Goal: Complete application form

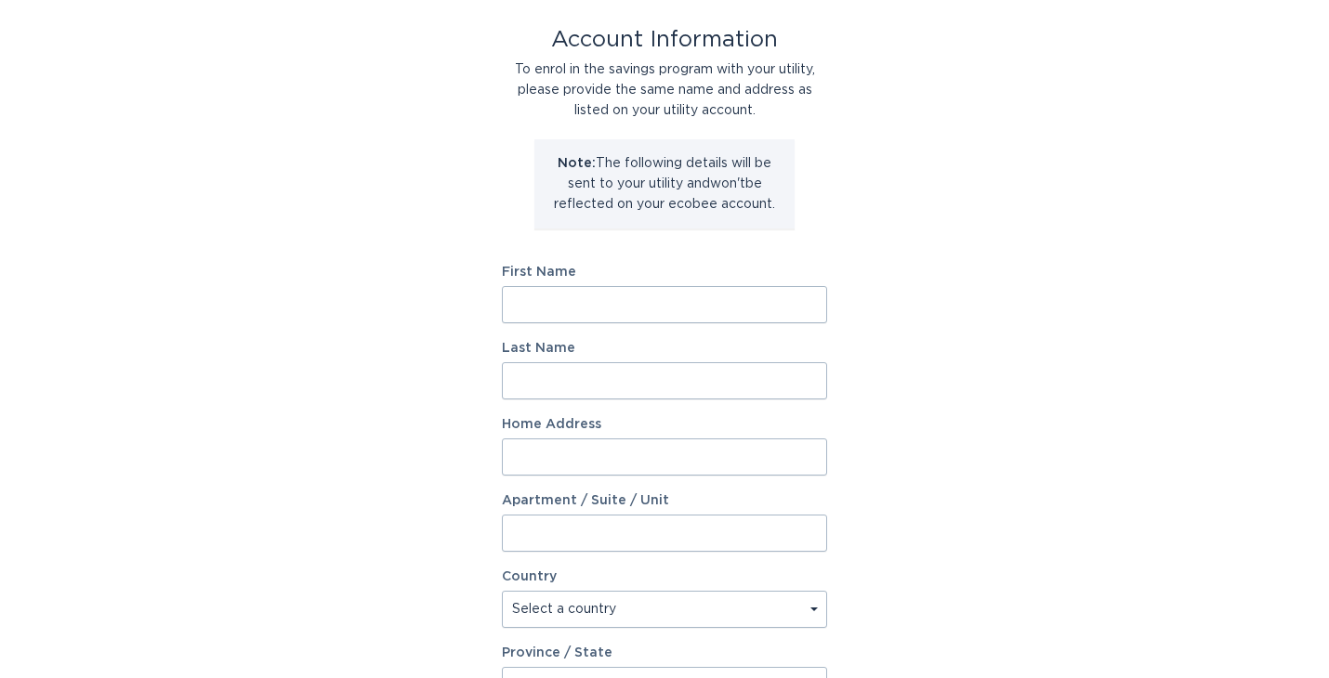
scroll to position [71, 0]
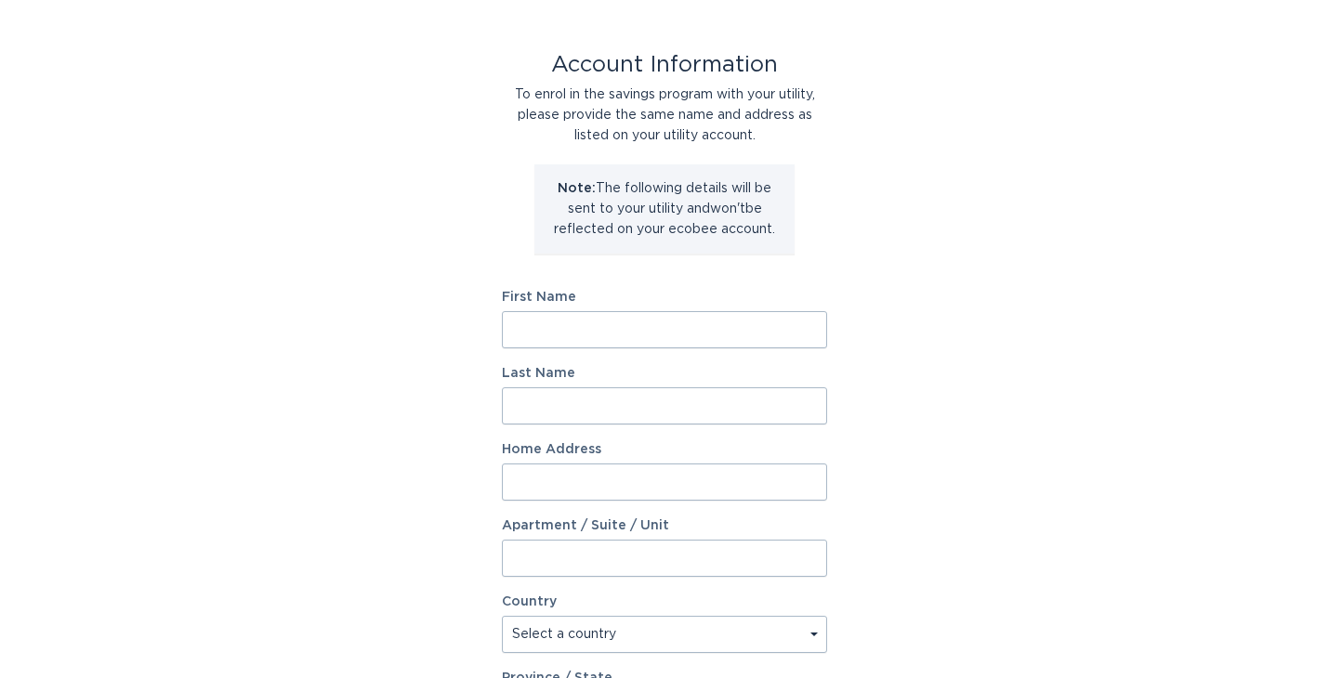
click at [566, 345] on input "First Name" at bounding box center [664, 329] width 325 height 37
type input "Tenzin"
type input "Geychok"
type input "[STREET_ADDRESS]"
select select "US"
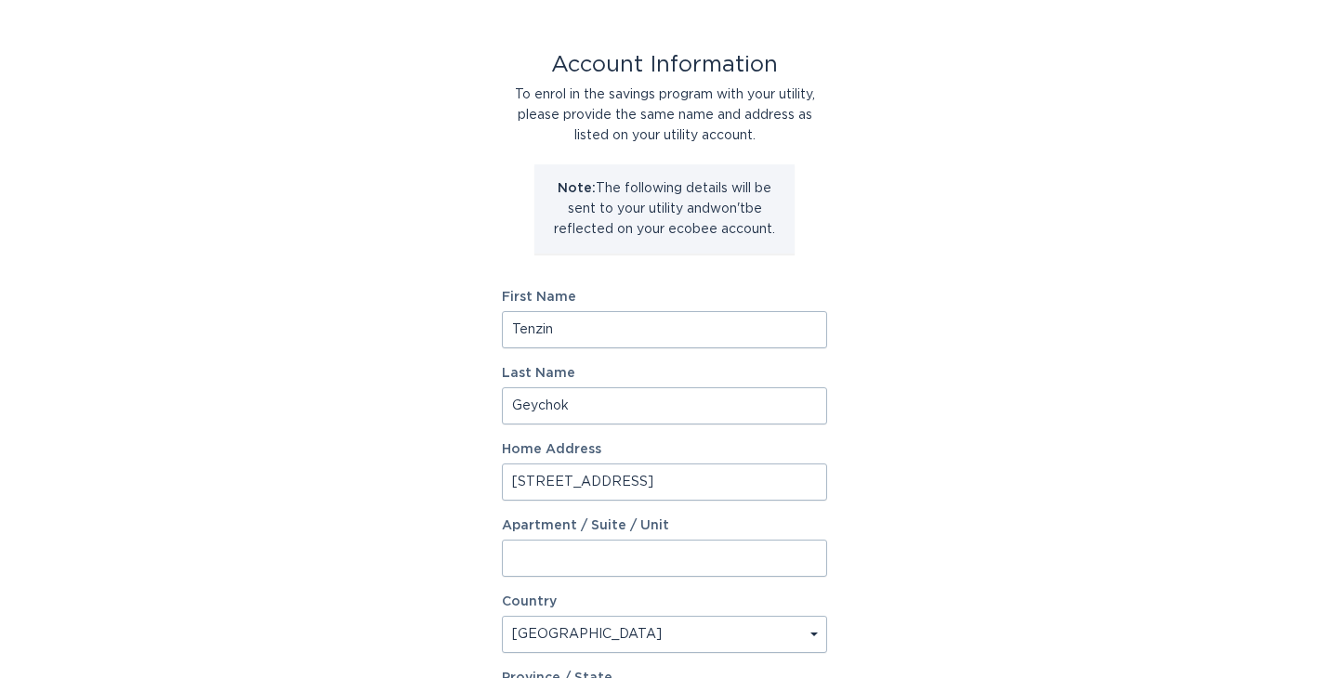
scroll to position [442, 0]
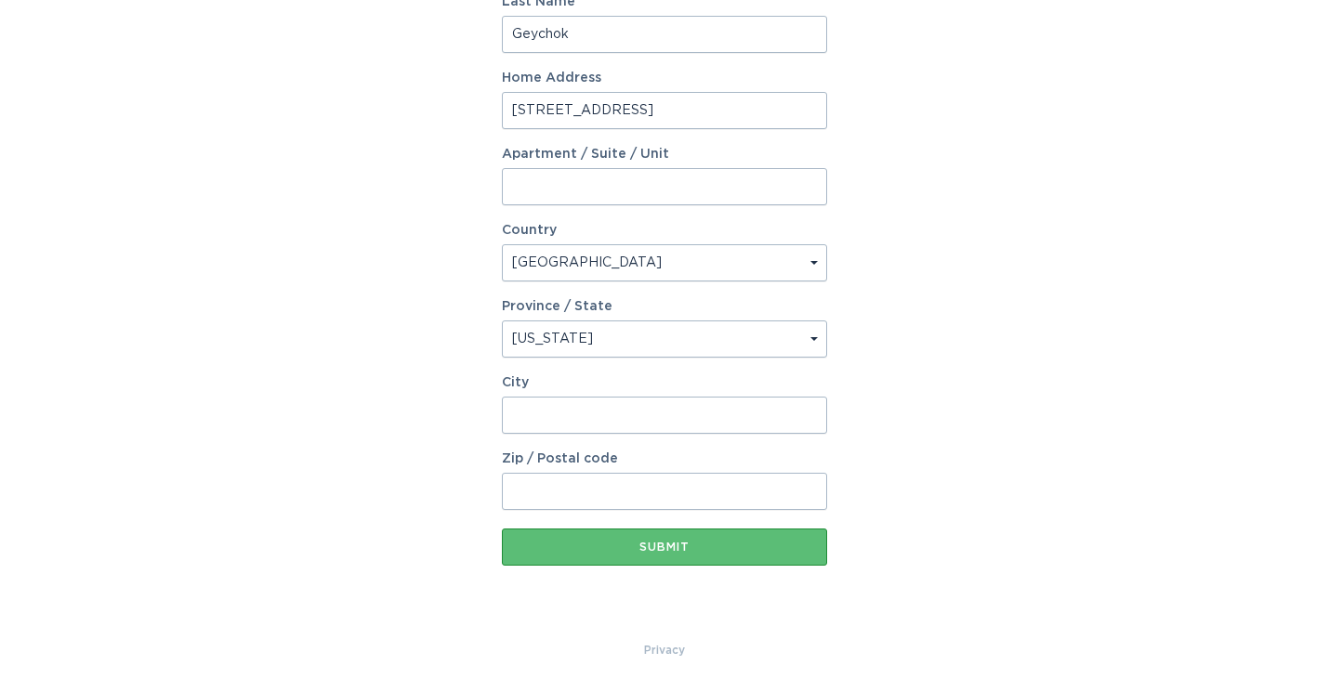
select select "CO"
type input "[GEOGRAPHIC_DATA]"
type input "80516"
click at [361, 402] on div "Account Information To enrol in the savings program with your utility, please p…" at bounding box center [664, 126] width 1329 height 1027
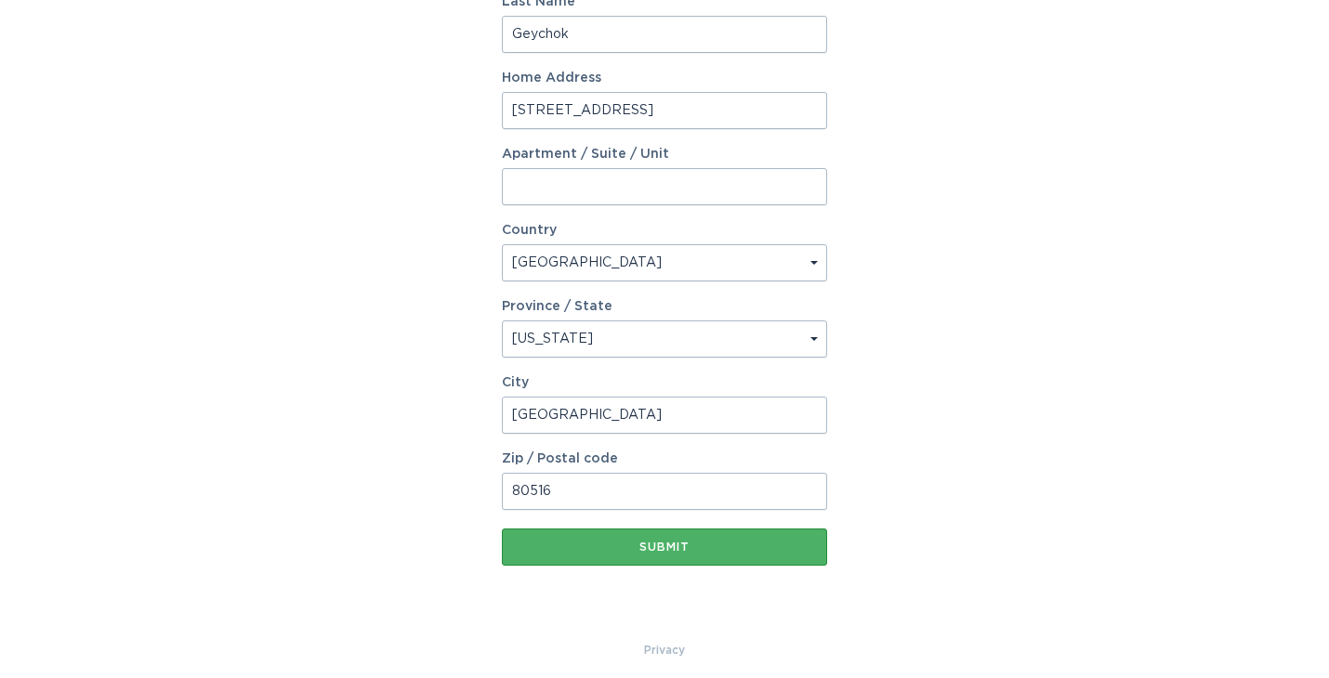
click at [666, 554] on button "Submit" at bounding box center [664, 547] width 325 height 37
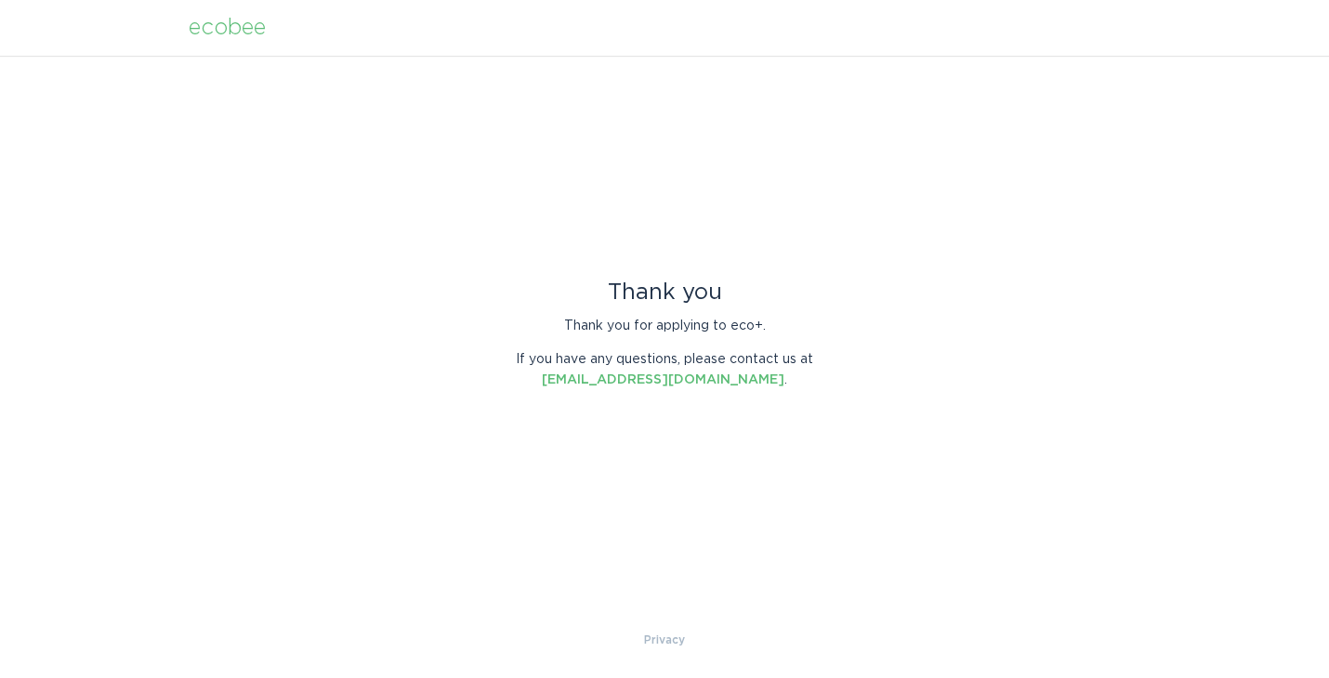
scroll to position [0, 0]
